Goal: Information Seeking & Learning: Understand process/instructions

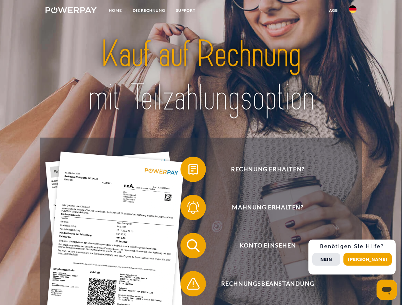
click at [71, 11] on img at bounding box center [70, 10] width 51 height 6
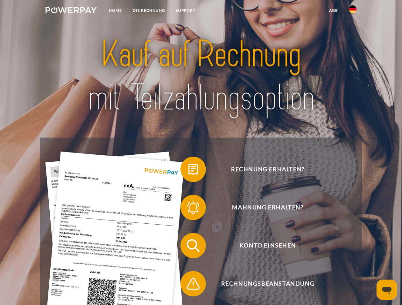
click at [352, 11] on img at bounding box center [353, 9] width 8 height 8
click at [333, 10] on link "agb" at bounding box center [334, 10] width 20 height 11
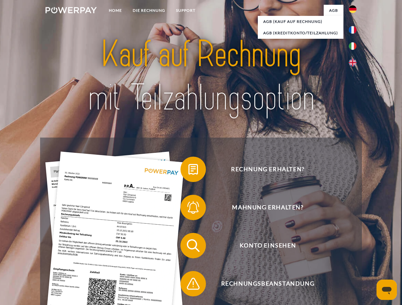
click at [188, 171] on span at bounding box center [184, 170] width 32 height 32
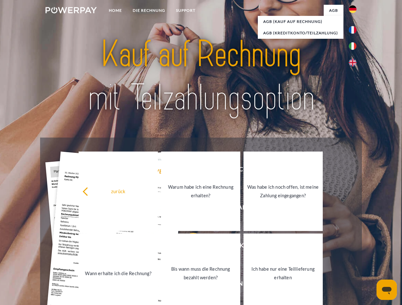
click at [188, 209] on link "Warum habe ich eine Rechnung erhalten?" at bounding box center [200, 192] width 79 height 80
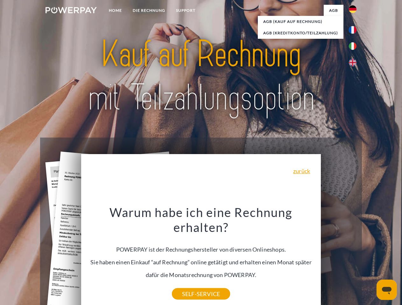
click at [188, 247] on div "Warum habe ich eine Rechnung erhalten? POWERPAY ist der Rechnungshersteller von…" at bounding box center [201, 249] width 232 height 89
click at [188, 285] on div "Warum habe ich eine Rechnung erhalten? POWERPAY ist der Rechnungshersteller von…" at bounding box center [201, 249] width 232 height 89
click at [354, 257] on div "Rechnung erhalten? Mahnung erhalten? Konto einsehen" at bounding box center [200, 265] width 321 height 254
click at [338, 259] on span "Konto einsehen" at bounding box center [268, 245] width 156 height 25
click at [370, 260] on header "Home DIE RECHNUNG SUPPORT" at bounding box center [201, 219] width 402 height 439
